Goal: Find specific page/section: Find specific page/section

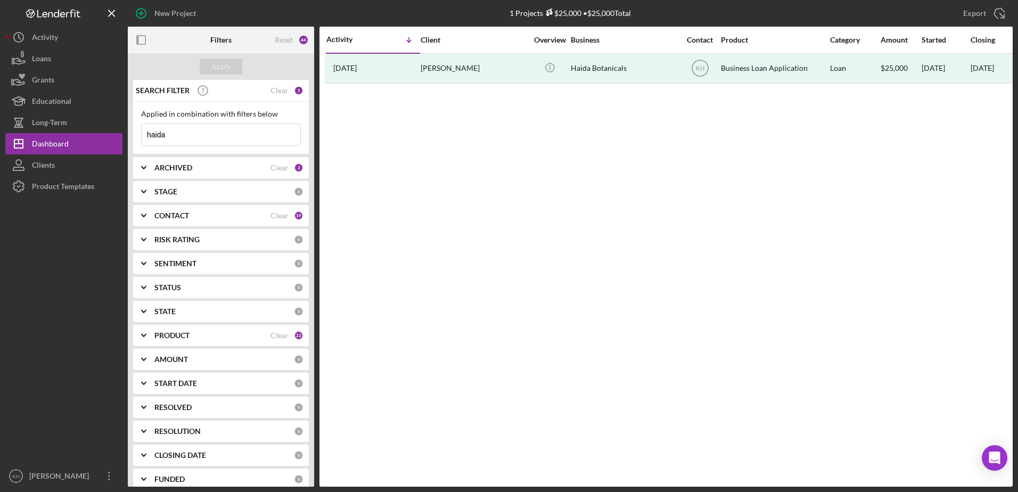
click at [254, 131] on input "haida" at bounding box center [221, 134] width 159 height 21
click at [223, 64] on div "Apply" at bounding box center [221, 67] width 20 height 16
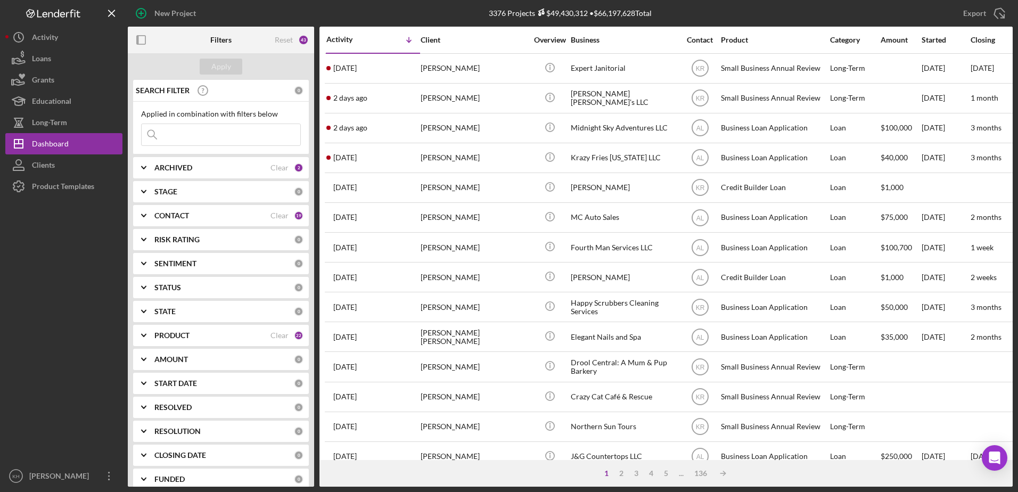
click at [167, 166] on b "ARCHIVED" at bounding box center [173, 167] width 38 height 9
drag, startPoint x: 148, startPoint y: 229, endPoint x: 149, endPoint y: 216, distance: 13.9
click at [148, 224] on input "Archived" at bounding box center [147, 228] width 11 height 11
checkbox input "false"
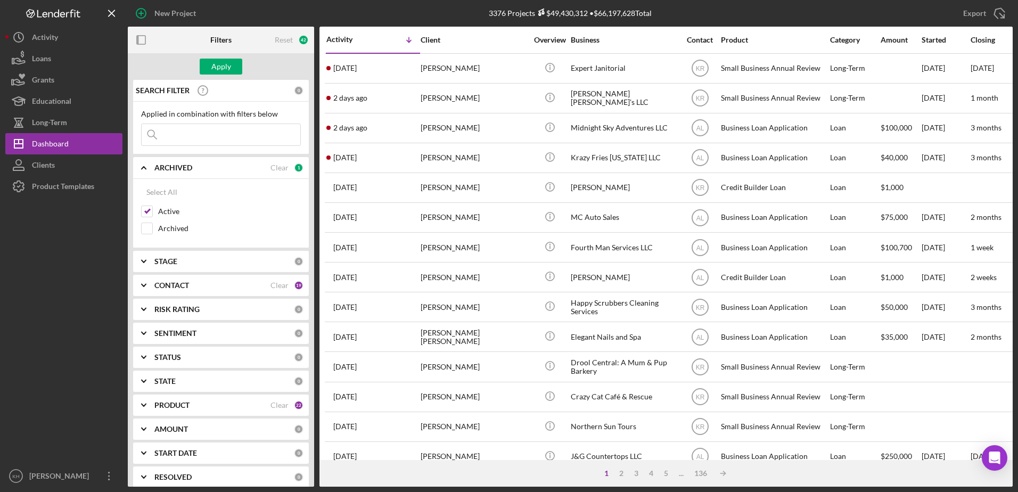
drag, startPoint x: 145, startPoint y: 217, endPoint x: 188, endPoint y: 129, distance: 98.1
click at [146, 215] on input "Active" at bounding box center [147, 211] width 11 height 11
checkbox input "false"
click at [220, 64] on div "Apply" at bounding box center [221, 67] width 20 height 16
click at [176, 286] on b "CONTACT" at bounding box center [171, 285] width 35 height 9
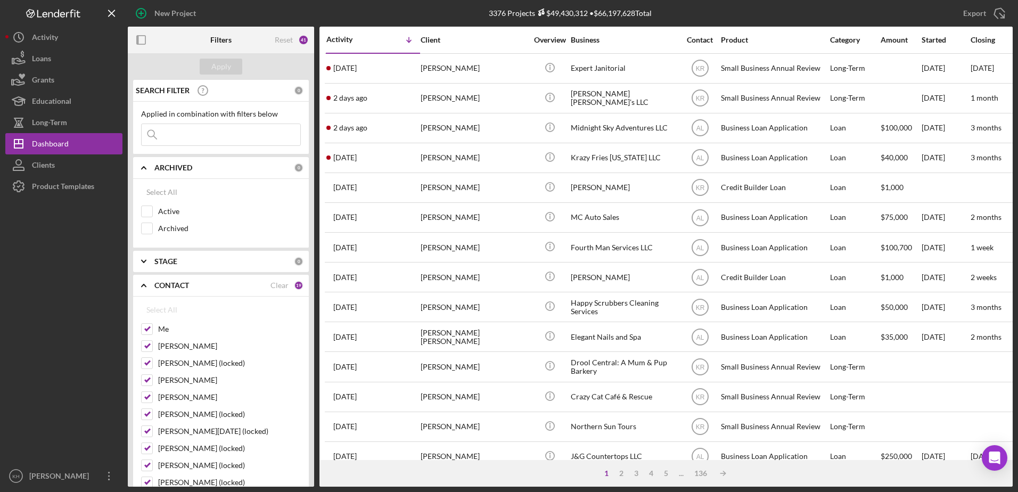
click at [176, 285] on b "CONTACT" at bounding box center [171, 285] width 35 height 9
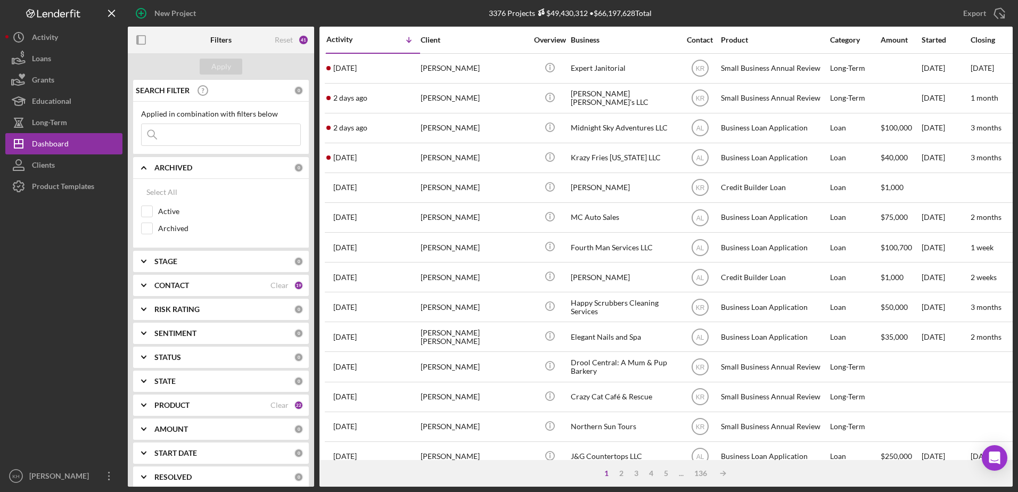
click at [177, 407] on b "PRODUCT" at bounding box center [171, 405] width 35 height 9
drag, startPoint x: 284, startPoint y: 408, endPoint x: 277, endPoint y: 405, distance: 7.6
click at [283, 408] on div "Clear" at bounding box center [279, 405] width 18 height 9
checkbox input "false"
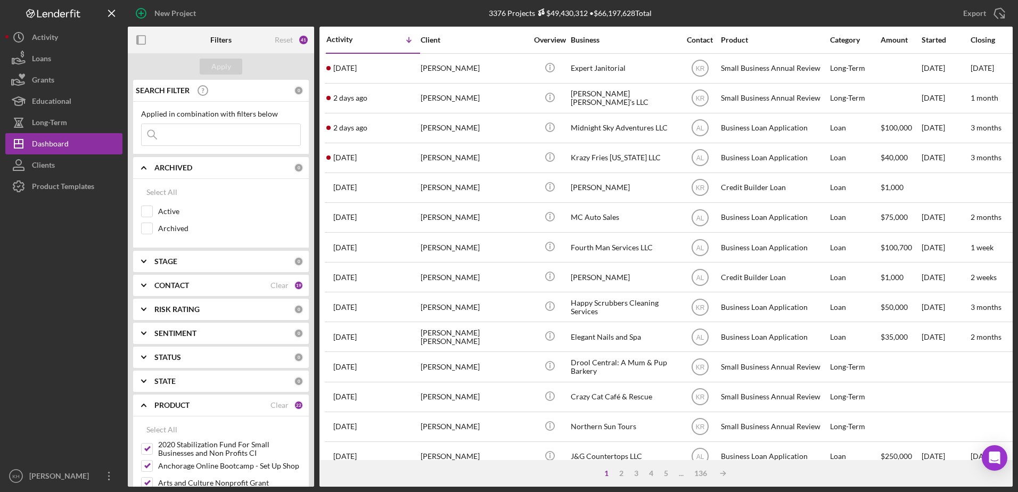
checkbox input "false"
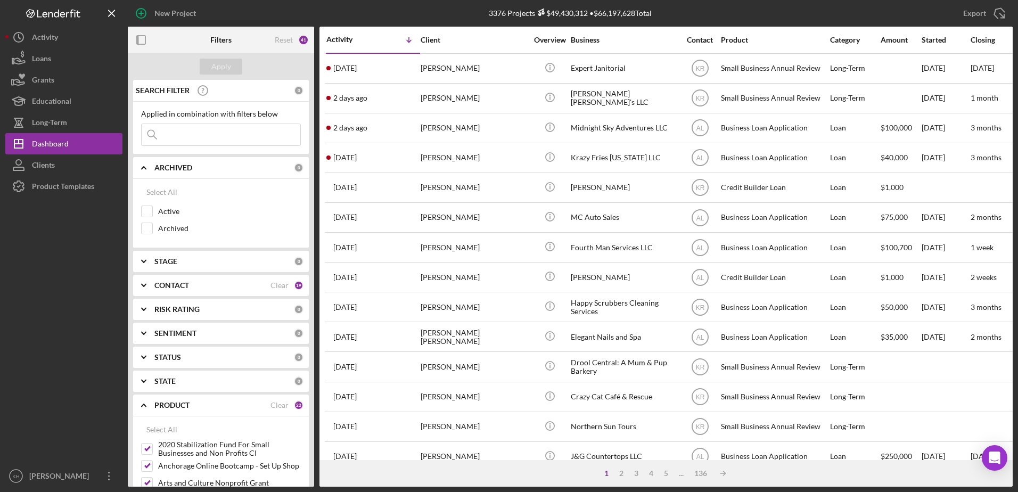
checkbox input "false"
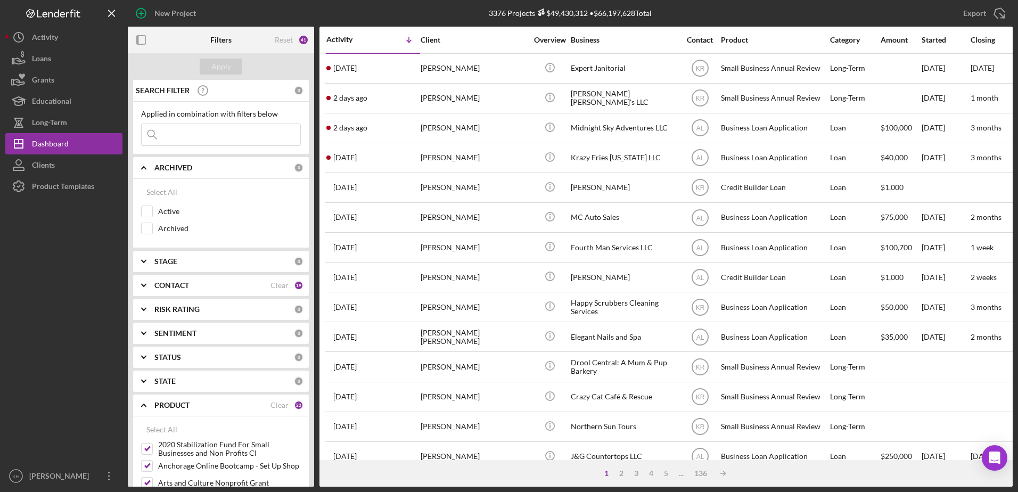
checkbox input "false"
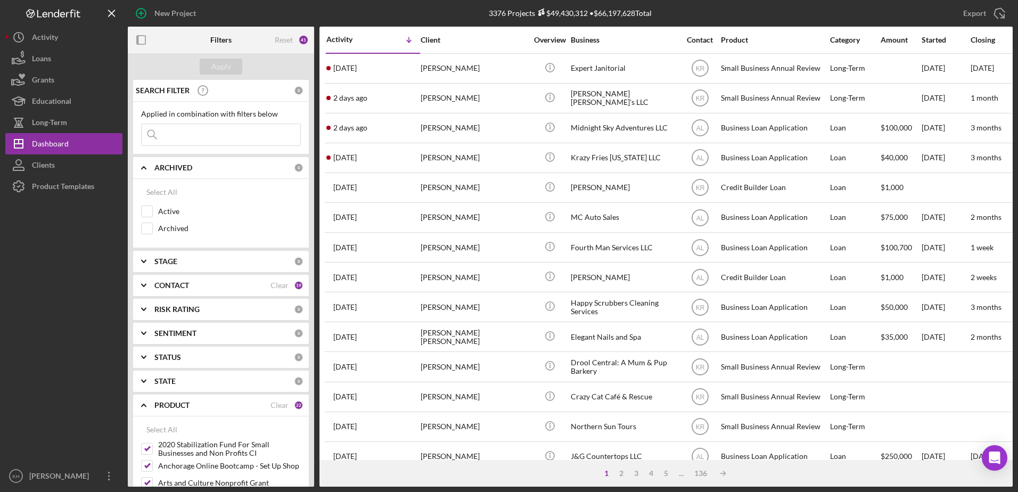
checkbox input "false"
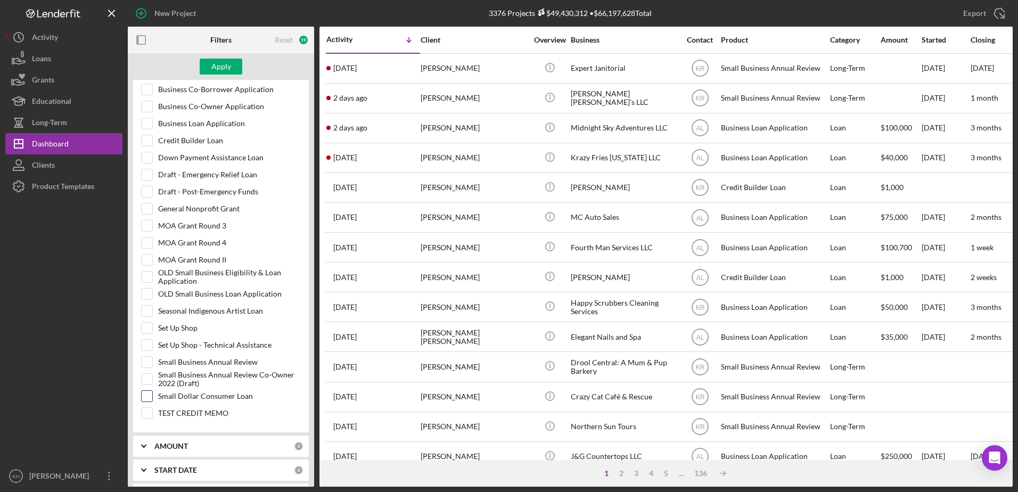
scroll to position [426, 0]
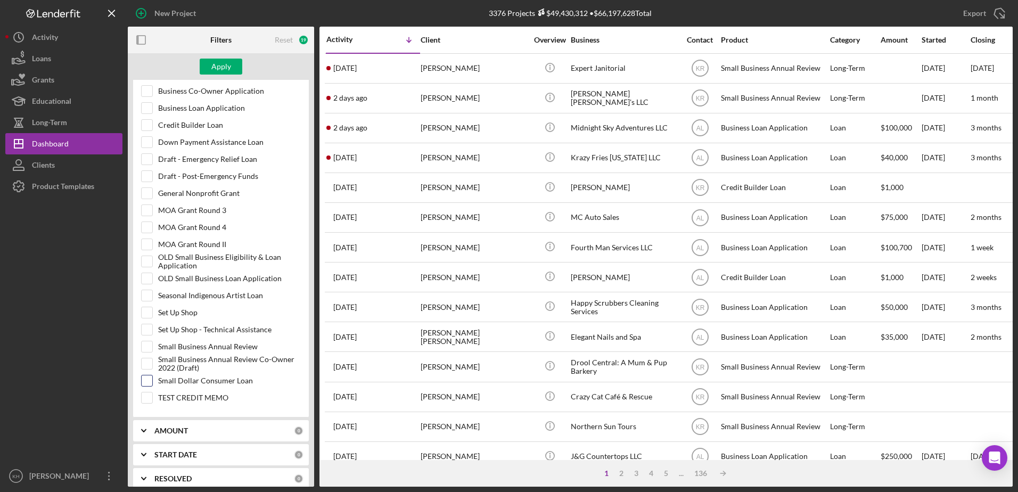
click at [147, 378] on input "Small Dollar Consumer Loan" at bounding box center [147, 380] width 11 height 11
checkbox input "true"
click at [228, 70] on div "Apply" at bounding box center [221, 67] width 20 height 16
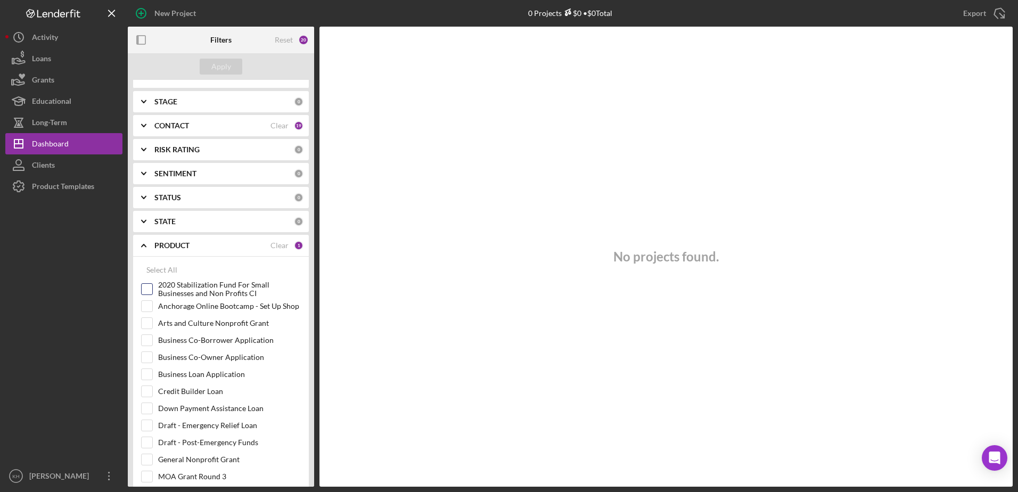
scroll to position [213, 0]
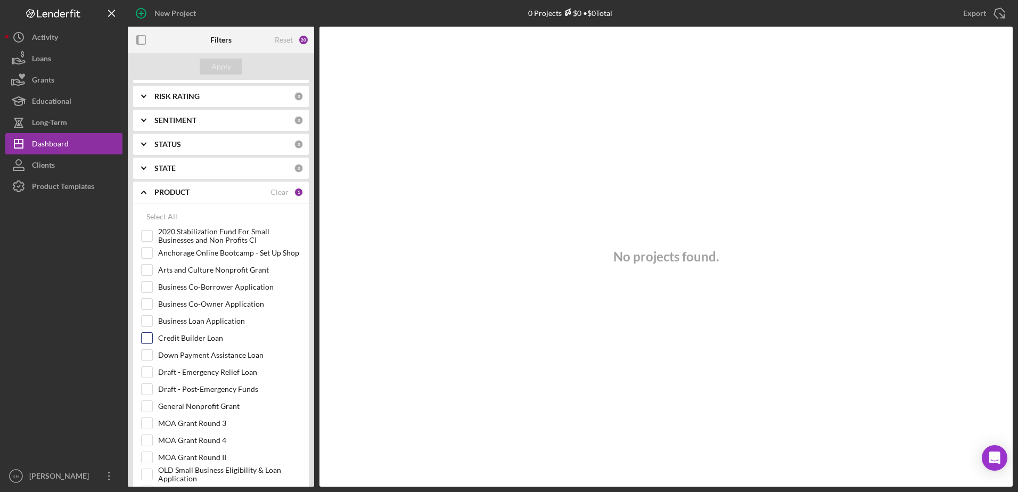
click at [183, 340] on label "Credit Builder Loan" at bounding box center [229, 338] width 143 height 11
click at [152, 340] on input "Credit Builder Loan" at bounding box center [147, 338] width 11 height 11
checkbox input "true"
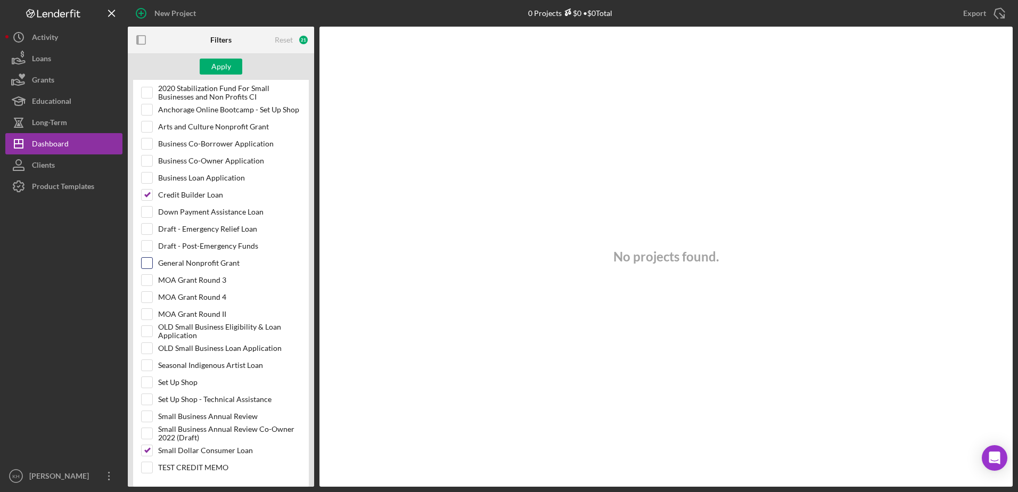
scroll to position [373, 0]
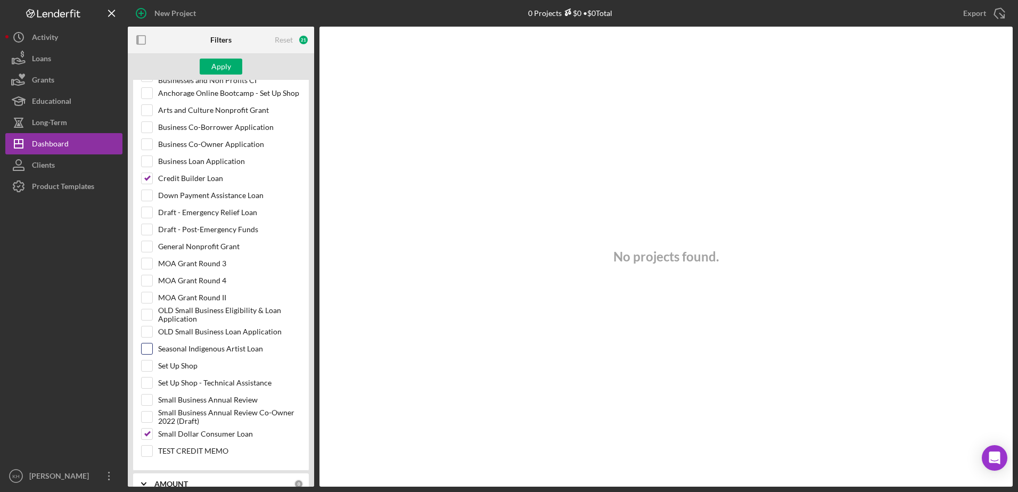
click at [191, 348] on label "Seasonal Indigenous Artist Loan" at bounding box center [229, 348] width 143 height 11
click at [152, 348] on input "Seasonal Indigenous Artist Loan" at bounding box center [147, 348] width 11 height 11
checkbox input "true"
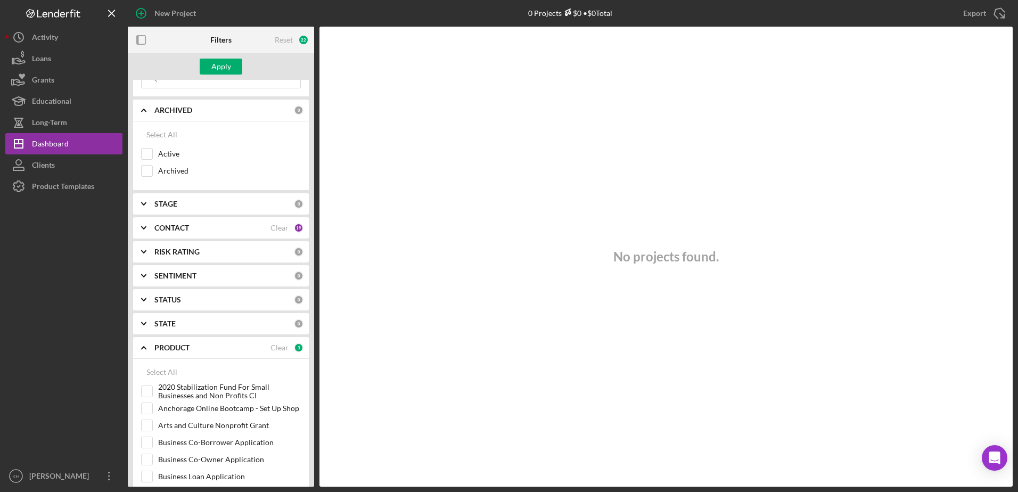
scroll to position [53, 0]
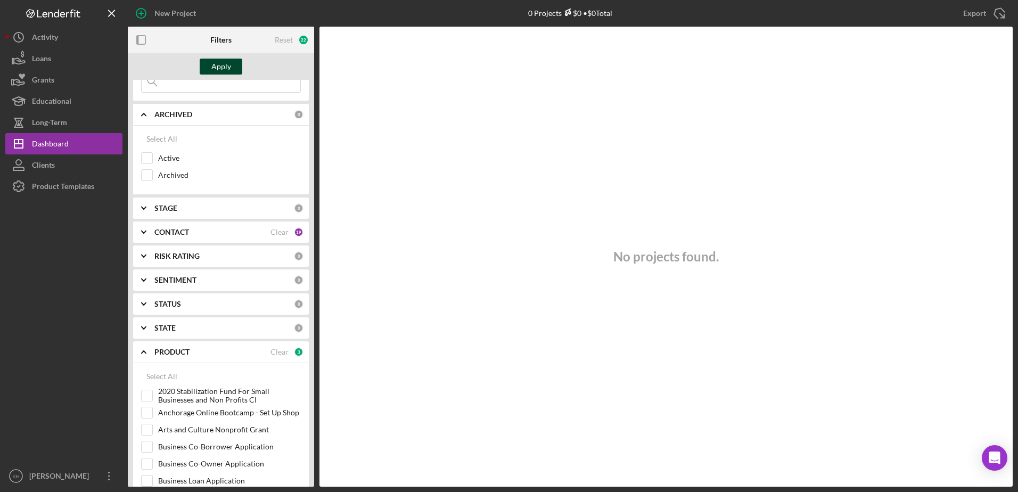
click at [216, 63] on div "Apply" at bounding box center [221, 67] width 20 height 16
